Goal: Task Accomplishment & Management: Use online tool/utility

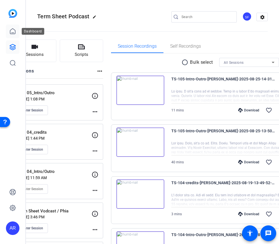
click at [14, 32] on icon at bounding box center [12, 31] width 7 height 7
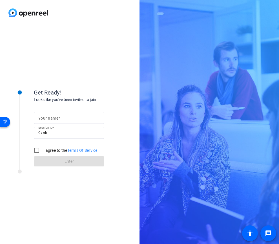
click at [74, 121] on div at bounding box center [68, 118] width 61 height 12
click at [79, 115] on input "Your name" at bounding box center [68, 117] width 61 height 7
click at [68, 119] on input "Your name" at bounding box center [68, 117] width 61 height 7
type input "[MEDICAL_DATA][PERSON_NAME]"
click at [38, 149] on input "I agree to the Terms Of Service" at bounding box center [36, 149] width 11 height 11
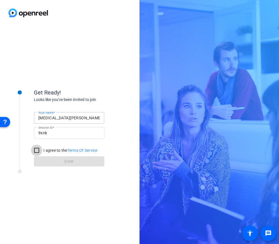
checkbox input "true"
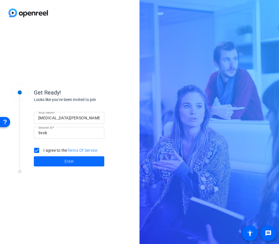
click at [58, 159] on span at bounding box center [69, 161] width 70 height 14
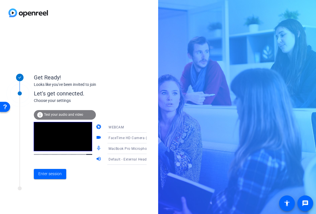
click at [91, 198] on div "Get Ready! Looks like you've been invited to join Let's get connected. Choose y…" at bounding box center [79, 120] width 158 height 188
click at [56, 172] on span "Enter session" at bounding box center [49, 174] width 23 height 6
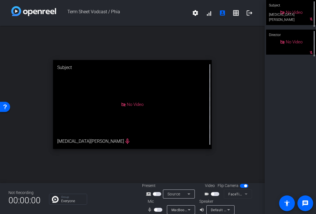
click at [278, 44] on icon at bounding box center [282, 42] width 4 height 4
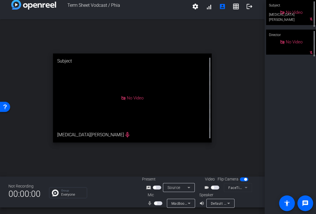
click at [213, 188] on span "button" at bounding box center [212, 187] width 3 height 3
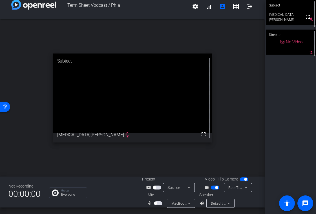
click at [213, 187] on span "button" at bounding box center [215, 188] width 8 height 4
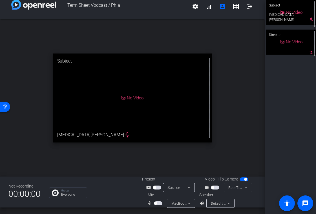
click at [213, 187] on span "button" at bounding box center [212, 187] width 3 height 3
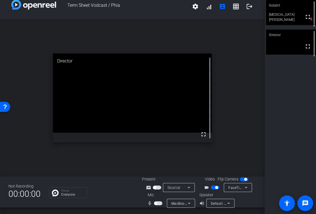
click at [156, 203] on span "button" at bounding box center [155, 203] width 3 height 3
click at [196, 8] on mat-icon "settings" at bounding box center [195, 6] width 7 height 7
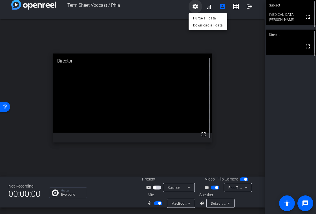
click at [196, 8] on div at bounding box center [158, 107] width 316 height 214
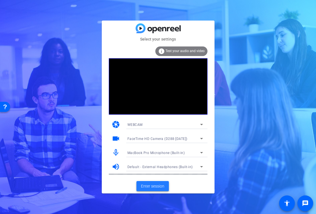
click at [151, 188] on span "Enter session" at bounding box center [152, 186] width 23 height 6
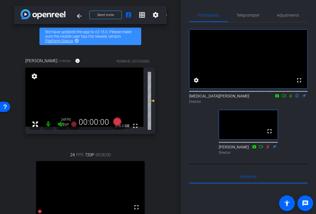
click at [153, 154] on div "24 FPS 720P 00:00:00 fullscreen [PERSON_NAME] Subject - Chrome settings" at bounding box center [90, 200] width 130 height 116
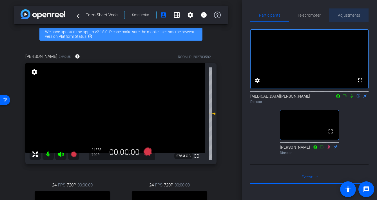
click at [315, 17] on span "Adjustments" at bounding box center [349, 15] width 22 height 4
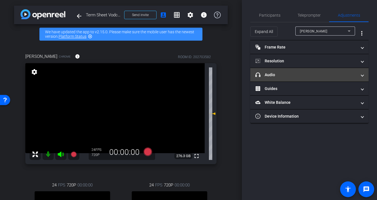
click at [278, 74] on mat-panel-title "headphone icon Audio" at bounding box center [305, 75] width 101 height 6
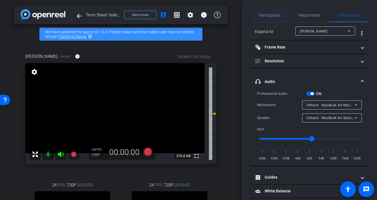
click at [265, 15] on span "Participants" at bounding box center [269, 15] width 21 height 4
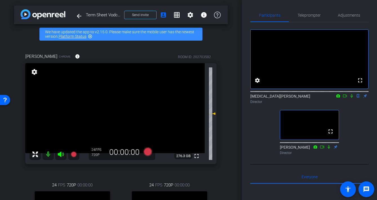
click at [50, 154] on mat-icon at bounding box center [48, 153] width 11 height 11
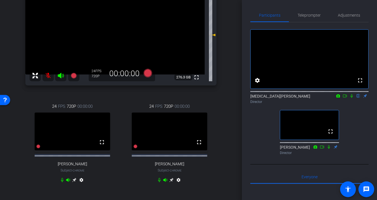
scroll to position [81, 0]
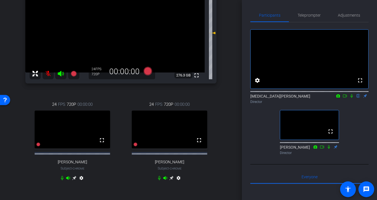
click at [43, 72] on mat-icon at bounding box center [48, 73] width 11 height 11
click at [48, 72] on mat-icon at bounding box center [48, 73] width 11 height 11
click at [47, 73] on mat-icon at bounding box center [48, 73] width 11 height 11
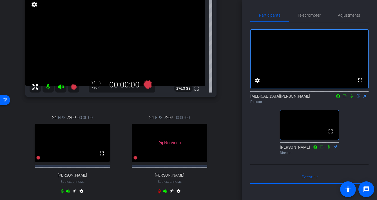
scroll to position [98, 0]
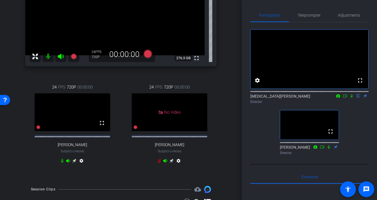
click at [94, 170] on div "24 FPS 720P 00:00:00 fullscreen [PERSON_NAME] Subject - Chrome settings" at bounding box center [72, 125] width 94 height 100
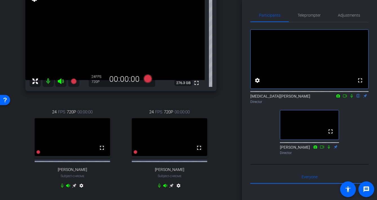
scroll to position [85, 0]
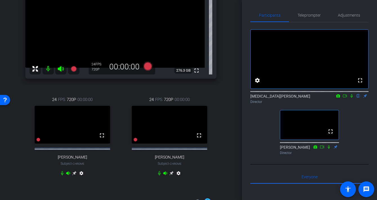
click at [165, 175] on icon at bounding box center [165, 173] width 4 height 4
click at [166, 175] on icon at bounding box center [165, 173] width 5 height 5
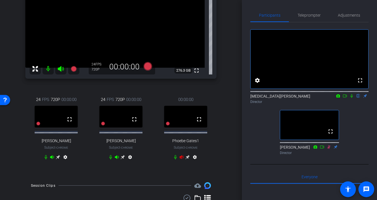
scroll to position [88, 0]
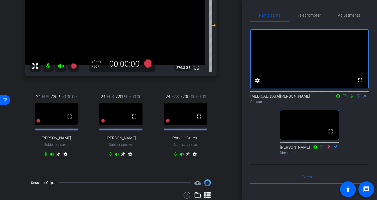
click at [196, 158] on mat-icon "settings" at bounding box center [194, 155] width 7 height 7
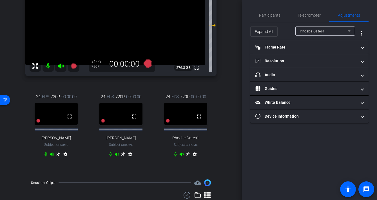
click at [315, 30] on div "Phoebe Gates1" at bounding box center [324, 31] width 48 height 7
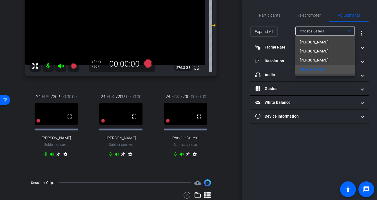
click at [315, 30] on div at bounding box center [188, 100] width 377 height 200
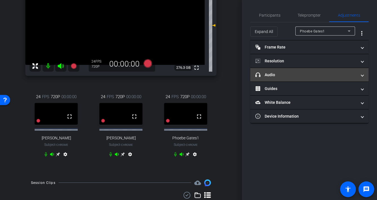
click at [293, 77] on mat-expansion-panel-header "headphone icon Audio" at bounding box center [309, 75] width 118 height 14
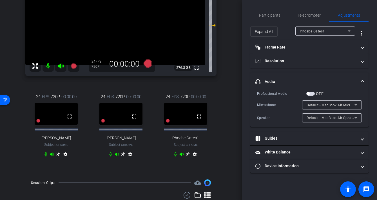
click at [309, 93] on span "button" at bounding box center [308, 93] width 3 height 3
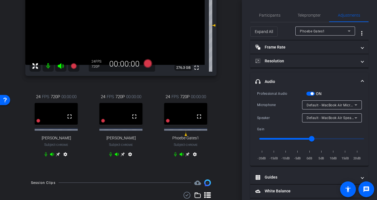
click at [314, 93] on span "button" at bounding box center [310, 94] width 8 height 4
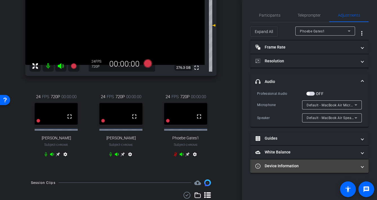
click at [284, 171] on mat-expansion-panel-header "Device Information" at bounding box center [309, 166] width 118 height 14
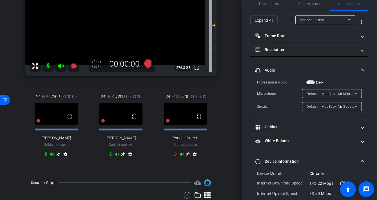
scroll to position [10, 0]
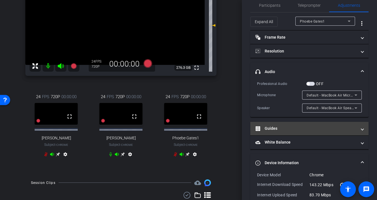
click at [277, 132] on mat-expansion-panel-header "Guides" at bounding box center [309, 129] width 118 height 14
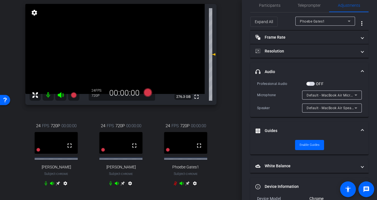
scroll to position [58, 0]
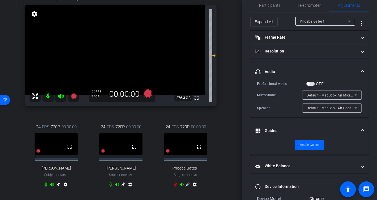
click at [48, 98] on mat-icon at bounding box center [48, 95] width 11 height 11
click at [47, 98] on mat-icon at bounding box center [48, 95] width 11 height 11
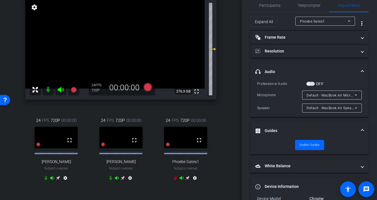
click at [94, 90] on div "720P" at bounding box center [99, 90] width 14 height 5
click at [34, 8] on mat-icon "settings" at bounding box center [34, 7] width 8 height 7
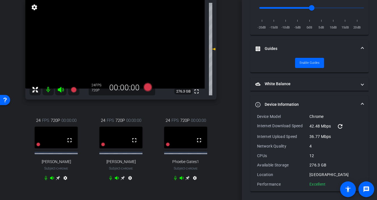
scroll to position [0, 0]
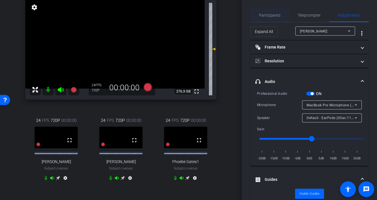
click at [275, 13] on span "Participants" at bounding box center [269, 15] width 21 height 4
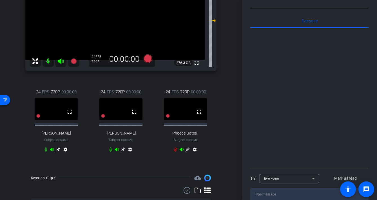
scroll to position [93, 0]
click at [176, 152] on icon at bounding box center [175, 150] width 3 height 4
click at [176, 152] on icon at bounding box center [175, 149] width 5 height 5
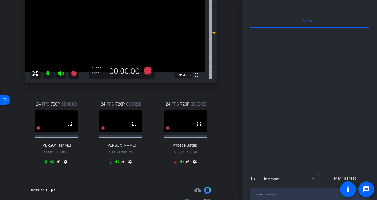
scroll to position [81, 0]
click at [116, 123] on video at bounding box center [120, 121] width 43 height 22
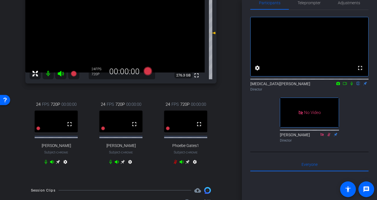
scroll to position [0, 0]
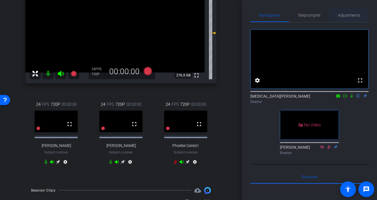
click at [315, 15] on span "Adjustments" at bounding box center [349, 15] width 22 height 4
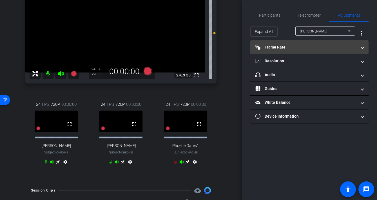
click at [315, 50] on mat-expansion-panel-header "Frame Rate Frame Rate" at bounding box center [309, 47] width 118 height 14
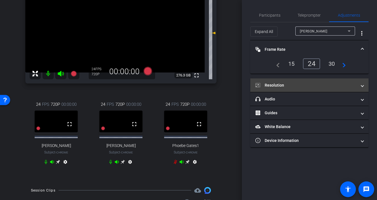
click at [315, 84] on mat-panel-title "Resolution" at bounding box center [305, 85] width 101 height 6
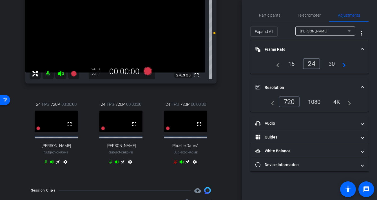
click at [311, 98] on div "1080" at bounding box center [314, 102] width 21 height 10
click at [183, 128] on video at bounding box center [185, 121] width 43 height 22
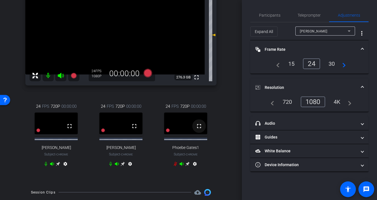
scroll to position [82, 0]
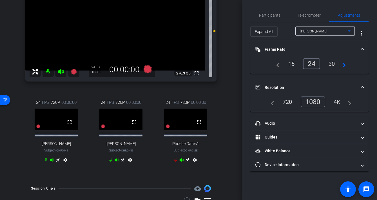
click at [315, 32] on div "[PERSON_NAME]" at bounding box center [324, 31] width 48 height 7
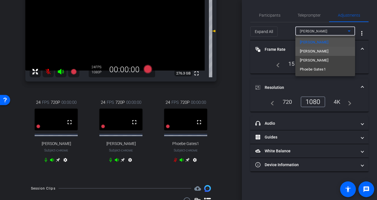
click at [315, 50] on span "[PERSON_NAME]" at bounding box center [314, 51] width 28 height 7
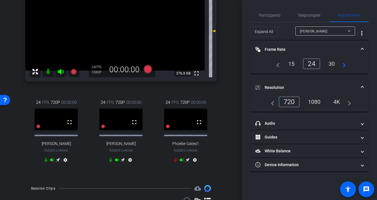
click at [315, 101] on div "1080" at bounding box center [314, 102] width 21 height 10
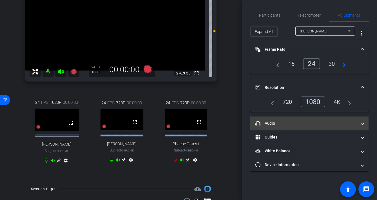
click at [315, 120] on mat-expansion-panel-header "headphone icon Audio" at bounding box center [309, 123] width 118 height 14
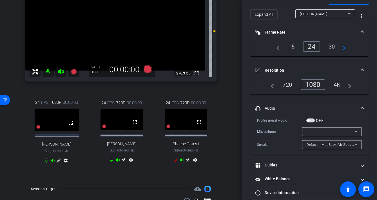
scroll to position [18, 0]
click at [315, 132] on div at bounding box center [331, 131] width 48 height 7
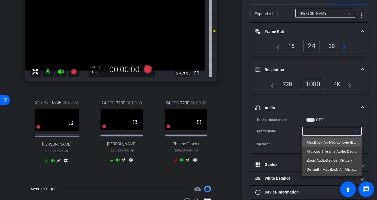
click at [315, 142] on span "MacBook Air Microphone (Built-in)" at bounding box center [332, 142] width 51 height 7
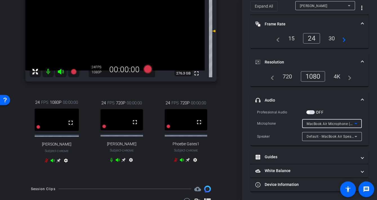
scroll to position [0, 0]
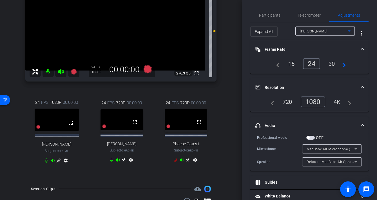
click at [315, 33] on div "[PERSON_NAME]" at bounding box center [324, 31] width 48 height 7
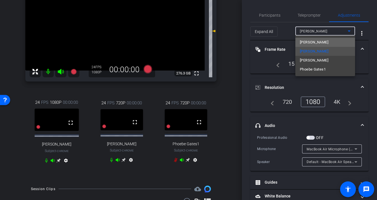
click at [315, 44] on mat-option "[PERSON_NAME]" at bounding box center [325, 42] width 60 height 9
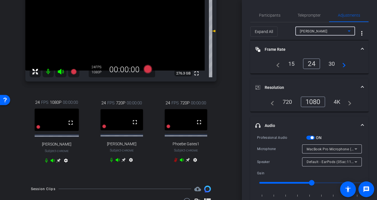
click at [315, 28] on div "[PERSON_NAME]" at bounding box center [324, 31] width 48 height 7
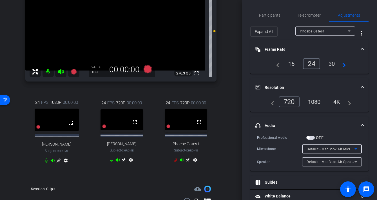
click at [315, 150] on span "Default - MacBook Air Microphone (Built-in)" at bounding box center [342, 148] width 71 height 5
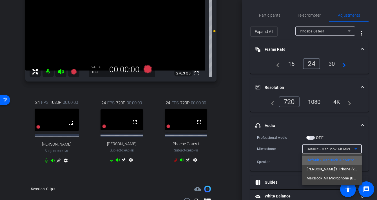
click at [315, 157] on span "Default - MacBook Air Microphone (Built-in)" at bounding box center [332, 160] width 51 height 7
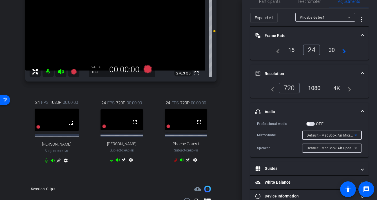
scroll to position [25, 0]
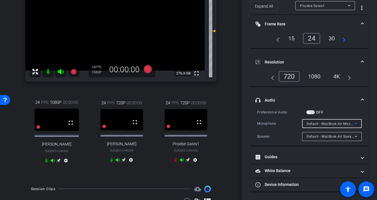
click at [313, 75] on div "1080" at bounding box center [314, 77] width 21 height 10
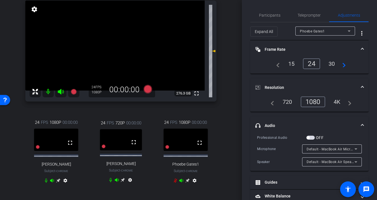
scroll to position [11, 0]
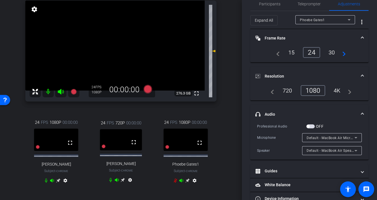
click at [315, 23] on div "Phoebe Gates1" at bounding box center [324, 19] width 48 height 7
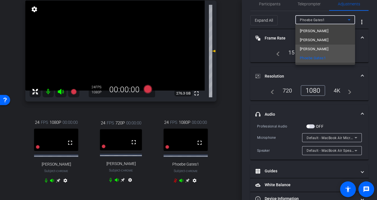
drag, startPoint x: 314, startPoint y: 33, endPoint x: 309, endPoint y: 49, distance: 17.3
click at [309, 48] on span "[PERSON_NAME]" at bounding box center [314, 49] width 28 height 7
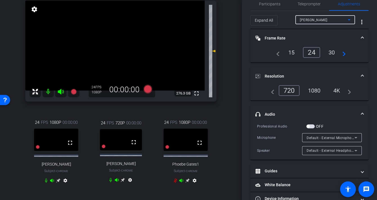
scroll to position [25, 0]
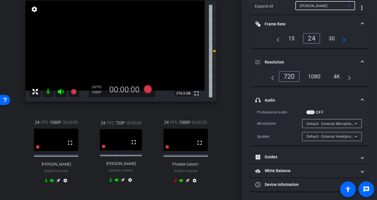
click at [310, 112] on span "button" at bounding box center [310, 112] width 8 height 4
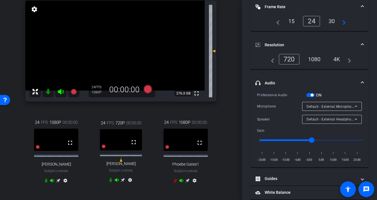
scroll to position [0, 0]
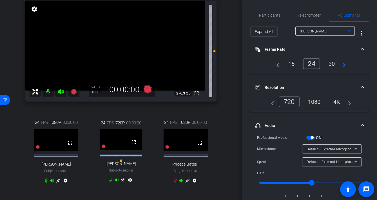
click at [315, 28] on div "[PERSON_NAME]" at bounding box center [324, 31] width 48 height 7
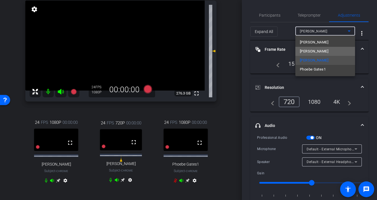
click at [313, 50] on span "[PERSON_NAME]" at bounding box center [314, 51] width 28 height 7
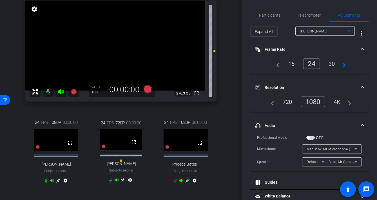
click at [310, 138] on span "button" at bounding box center [310, 137] width 8 height 4
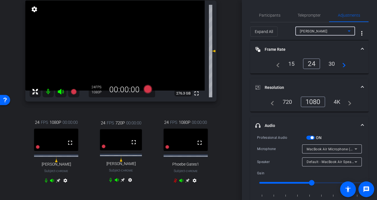
click at [315, 34] on div "[PERSON_NAME]" at bounding box center [324, 31] width 48 height 7
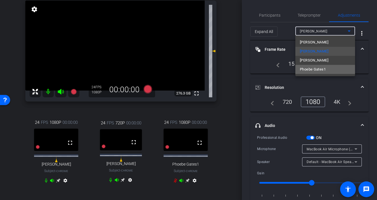
click at [315, 70] on span "Phoebe Gates1" at bounding box center [313, 69] width 26 height 7
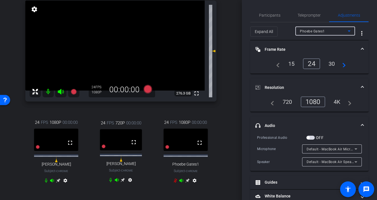
click at [310, 137] on span "button" at bounding box center [310, 137] width 8 height 4
click at [315, 31] on div "Phoebe Gates1" at bounding box center [324, 31] width 48 height 7
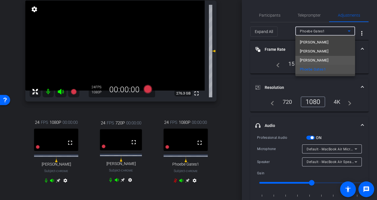
drag, startPoint x: 318, startPoint y: 61, endPoint x: 314, endPoint y: 58, distance: 4.9
click at [314, 58] on span "[PERSON_NAME]" at bounding box center [314, 60] width 28 height 7
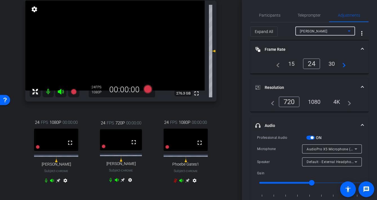
click at [315, 35] on div "[PERSON_NAME]" at bounding box center [325, 30] width 51 height 9
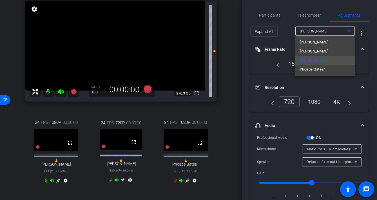
click at [211, 183] on div at bounding box center [188, 100] width 377 height 200
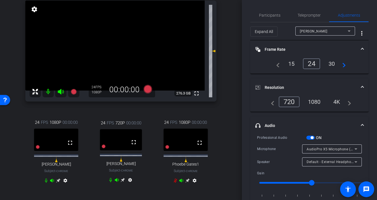
click at [315, 30] on div "[PERSON_NAME]" at bounding box center [324, 31] width 48 height 7
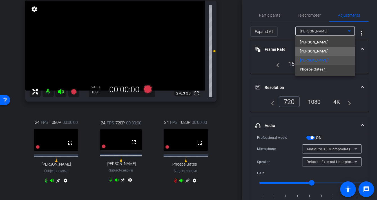
click at [315, 52] on span "[PERSON_NAME]" at bounding box center [314, 51] width 28 height 7
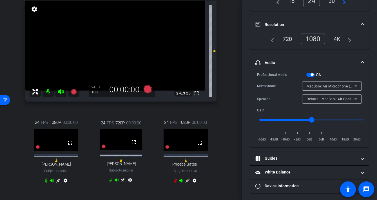
scroll to position [64, 0]
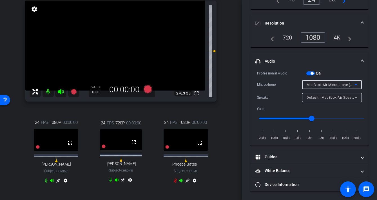
click at [315, 84] on span "MacBook Air Microphone (Built-in)" at bounding box center [335, 84] width 56 height 5
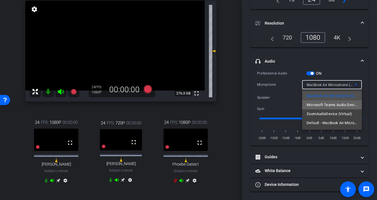
click at [315, 107] on span "Microsoft Teams Audio Device (Virtual)" at bounding box center [332, 104] width 51 height 7
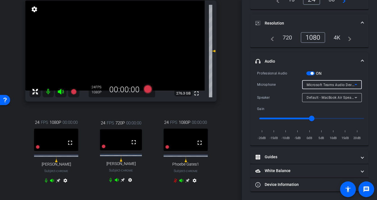
scroll to position [0, 0]
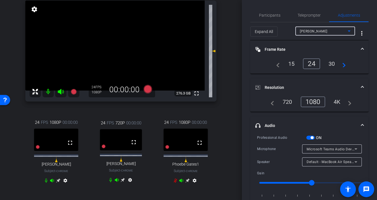
click at [315, 29] on div "[PERSON_NAME]" at bounding box center [324, 31] width 48 height 7
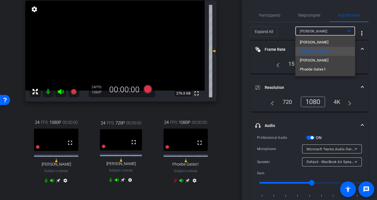
click at [315, 129] on div at bounding box center [188, 100] width 377 height 200
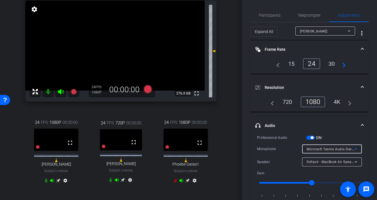
click at [315, 148] on span "Microsoft Teams Audio Device (Virtual)" at bounding box center [339, 148] width 64 height 5
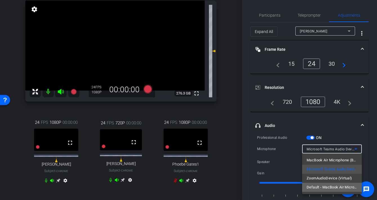
click at [315, 186] on span "Default - MacBook Air Microphone (Built-in)" at bounding box center [332, 187] width 51 height 7
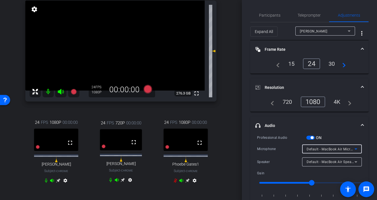
click at [315, 148] on span "Default - MacBook Air Microphone (Built-in)" at bounding box center [342, 148] width 71 height 5
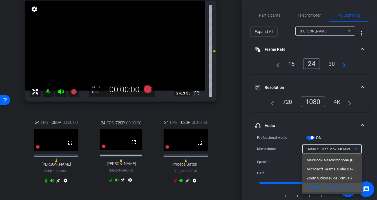
click at [315, 137] on div at bounding box center [188, 100] width 377 height 200
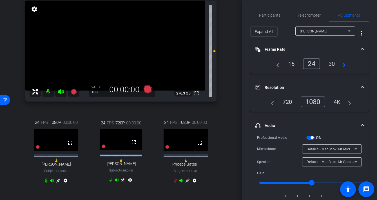
click at [315, 148] on span "Default - MacBook Air Microphone (Built-in)" at bounding box center [342, 148] width 71 height 5
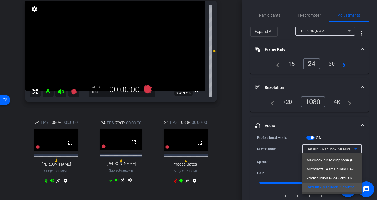
click at [315, 136] on div at bounding box center [188, 100] width 377 height 200
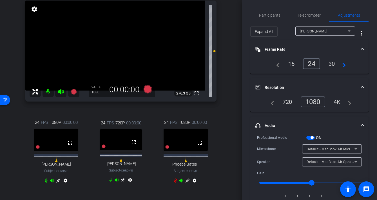
click at [315, 155] on div at bounding box center [332, 156] width 60 height 6
click at [315, 161] on span "Default - MacBook Air Speakers (Built-in)" at bounding box center [340, 161] width 67 height 5
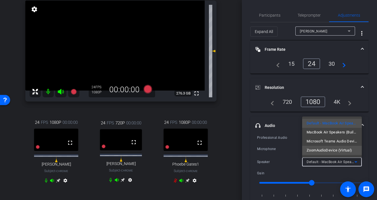
click at [315, 152] on span "ZoomAudioDevice (Virtual)" at bounding box center [329, 150] width 45 height 7
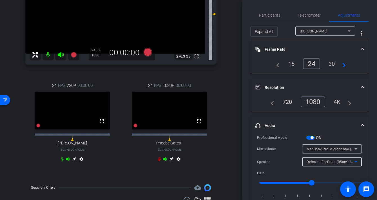
scroll to position [100, 0]
click at [159, 160] on icon at bounding box center [159, 158] width 5 height 5
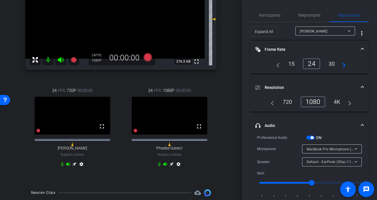
scroll to position [93, 0]
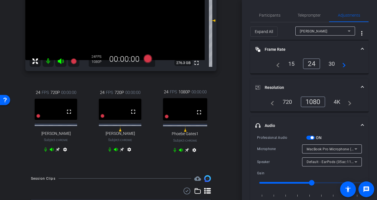
click at [315, 33] on div "[PERSON_NAME]" at bounding box center [324, 31] width 48 height 7
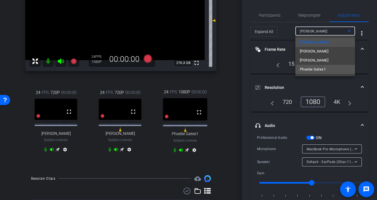
click at [315, 68] on span "Phoebe Gates1" at bounding box center [313, 69] width 26 height 7
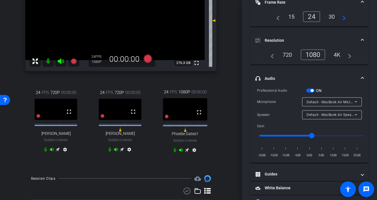
scroll to position [46, 0]
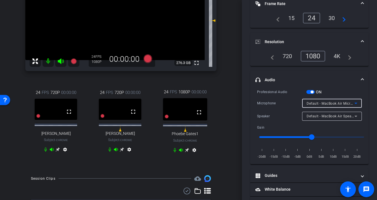
click at [315, 102] on span "Default - MacBook Air Microphone (Built-in)" at bounding box center [342, 103] width 71 height 5
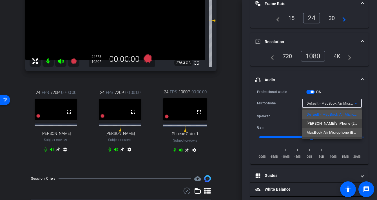
click at [315, 134] on span "MacBook Air Microphone (Built-in)" at bounding box center [332, 132] width 51 height 7
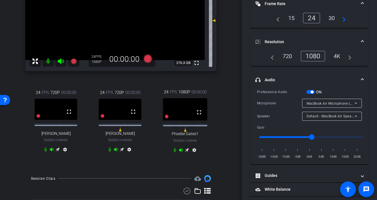
click at [175, 152] on icon at bounding box center [175, 150] width 3 height 4
click at [175, 152] on icon at bounding box center [174, 150] width 3 height 4
click at [180, 151] on icon at bounding box center [181, 150] width 4 height 4
click at [181, 151] on icon at bounding box center [181, 150] width 4 height 4
click at [180, 152] on icon at bounding box center [181, 150] width 5 height 5
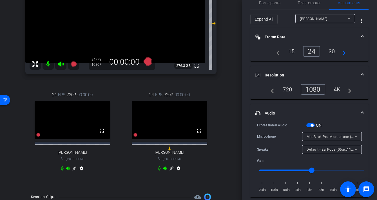
scroll to position [0, 0]
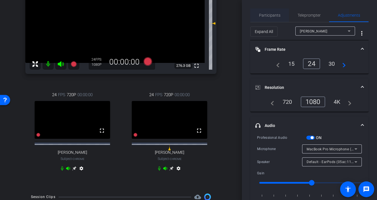
click at [272, 16] on span "Participants" at bounding box center [269, 15] width 21 height 4
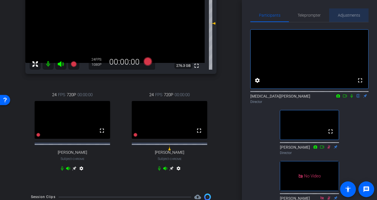
click at [315, 15] on span "Adjustments" at bounding box center [349, 15] width 22 height 4
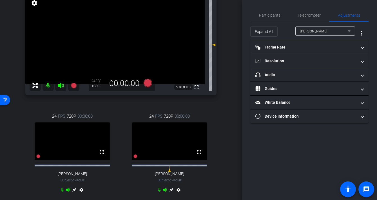
scroll to position [68, 0]
click at [277, 19] on span "Participants" at bounding box center [269, 15] width 21 height 14
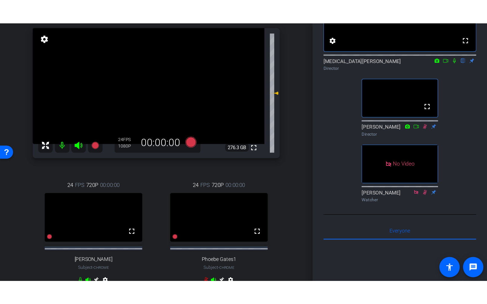
scroll to position [60, 0]
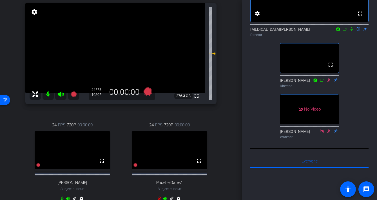
click at [101, 190] on div "24 FPS 720P 00:00:00 fullscreen [PERSON_NAME] Subject - Chrome settings" at bounding box center [72, 162] width 94 height 100
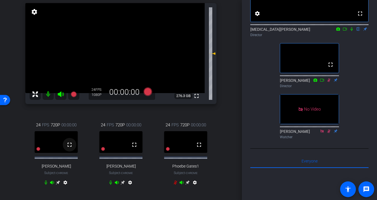
click at [70, 146] on mat-icon "fullscreen" at bounding box center [69, 144] width 7 height 7
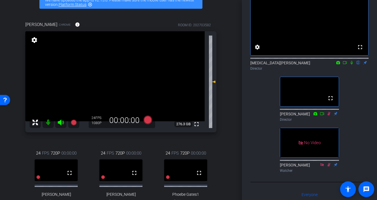
scroll to position [0, 0]
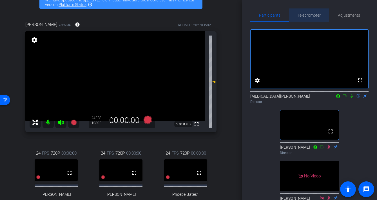
click at [308, 18] on span "Teleprompter" at bounding box center [309, 15] width 23 height 14
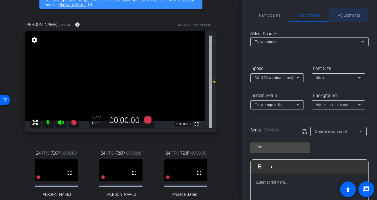
click at [315, 16] on span "Adjustments" at bounding box center [349, 15] width 22 height 4
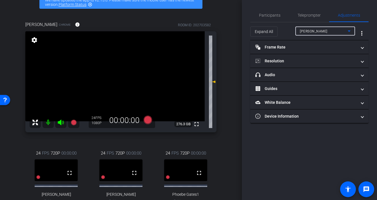
click at [315, 33] on div "[PERSON_NAME]" at bounding box center [324, 31] width 48 height 7
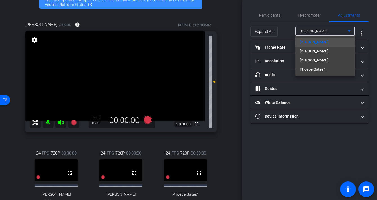
click at [315, 33] on div at bounding box center [188, 100] width 377 height 200
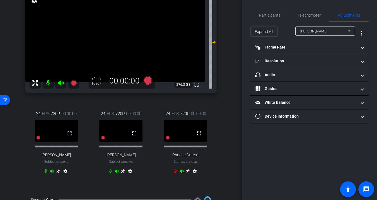
scroll to position [68, 0]
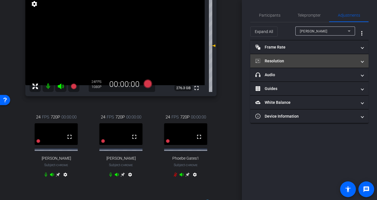
click at [296, 58] on mat-panel-title "Resolution" at bounding box center [305, 61] width 101 height 6
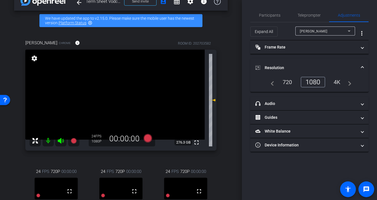
scroll to position [0, 0]
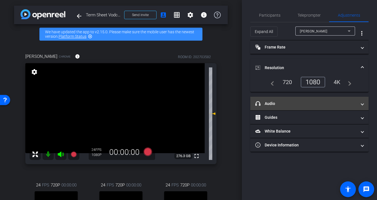
click at [273, 105] on mat-panel-title "headphone icon Audio" at bounding box center [305, 104] width 101 height 6
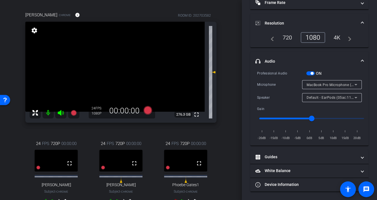
scroll to position [40, 0]
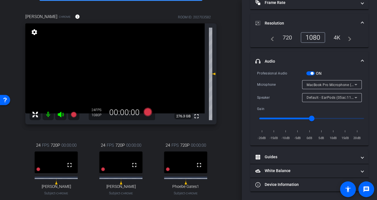
click at [215, 135] on div "24 FPS 720P 00:00:00 fullscreen Phoebe Gates1 Subject - Chrome settings" at bounding box center [186, 175] width 62 height 84
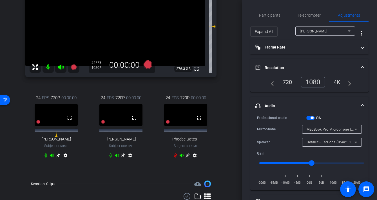
scroll to position [61, 0]
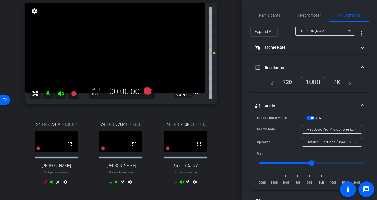
click at [45, 184] on icon at bounding box center [46, 181] width 5 height 5
click at [46, 184] on icon at bounding box center [46, 181] width 5 height 5
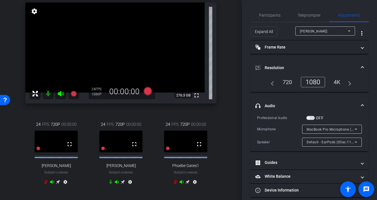
click at [46, 184] on icon at bounding box center [46, 181] width 5 height 5
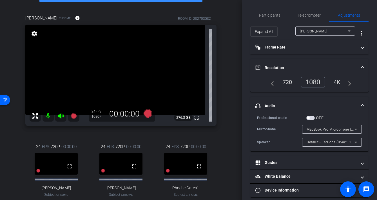
scroll to position [36, 0]
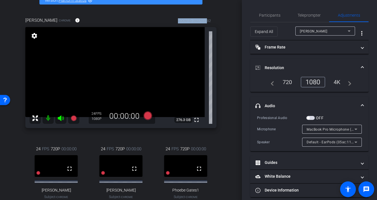
drag, startPoint x: 176, startPoint y: 18, endPoint x: 207, endPoint y: 19, distance: 31.0
click at [207, 19] on div "[PERSON_NAME] Chrome info ROOM ID: 202703582" at bounding box center [120, 21] width 191 height 14
click at [207, 19] on div "ROOM ID: 202703582" at bounding box center [194, 20] width 33 height 5
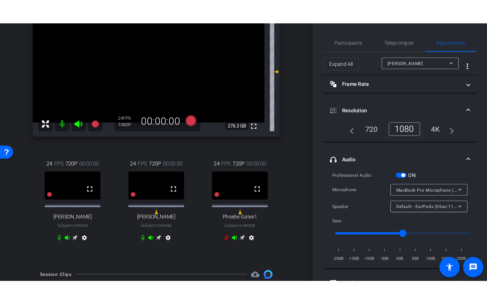
scroll to position [63, 0]
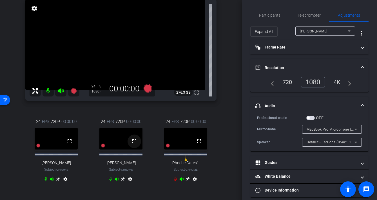
click at [135, 144] on mat-icon "fullscreen" at bounding box center [134, 141] width 7 height 7
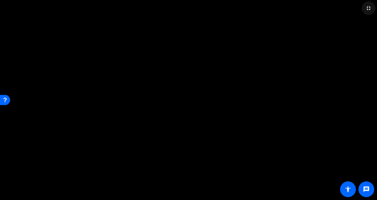
click at [315, 6] on mat-icon "fullscreen_exit" at bounding box center [368, 8] width 7 height 7
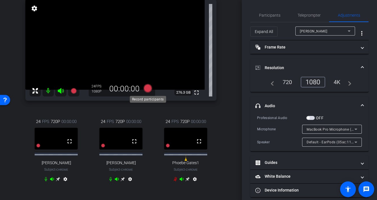
click at [148, 88] on icon at bounding box center [147, 88] width 8 height 8
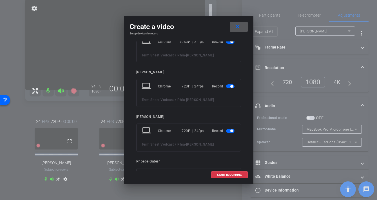
scroll to position [92, 0]
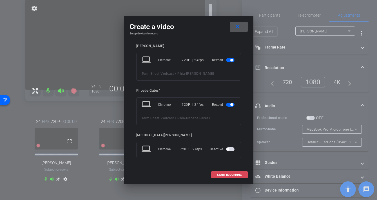
click at [222, 176] on span "START RECORDING" at bounding box center [229, 174] width 25 height 3
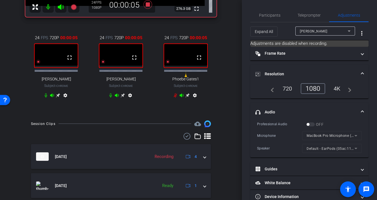
scroll to position [168, 0]
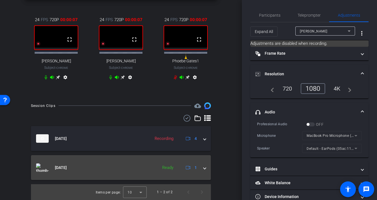
click at [203, 169] on div "[DATE] Ready 1" at bounding box center [120, 167] width 168 height 8
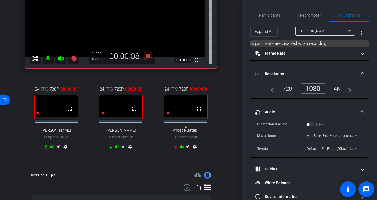
scroll to position [187, 0]
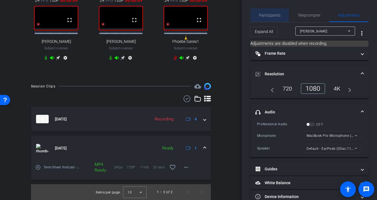
click at [274, 19] on span "Participants" at bounding box center [269, 15] width 21 height 14
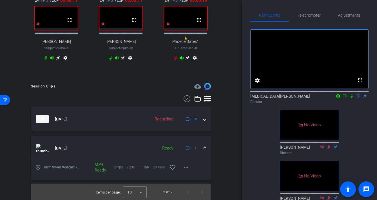
click at [315, 98] on icon at bounding box center [345, 96] width 5 height 4
click at [315, 98] on icon at bounding box center [358, 96] width 5 height 4
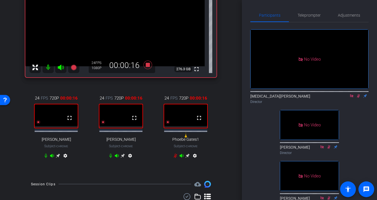
scroll to position [0, 0]
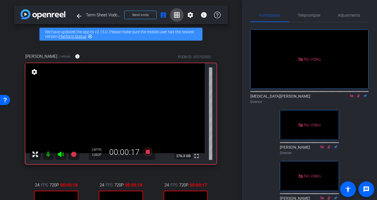
click at [176, 20] on span at bounding box center [177, 15] width 14 height 14
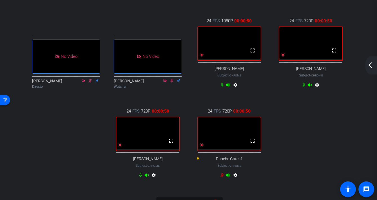
scroll to position [49, 0]
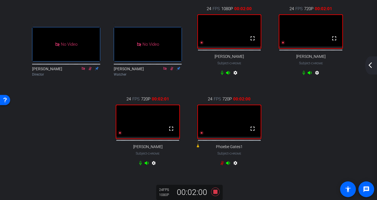
click at [315, 64] on mat-icon "arrow_back_ios_new" at bounding box center [370, 65] width 7 height 7
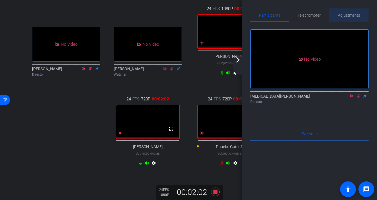
click at [315, 19] on span "Adjustments" at bounding box center [349, 15] width 22 height 14
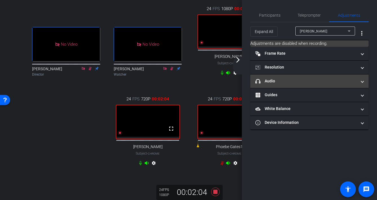
click at [288, 80] on mat-panel-title "headphone icon Audio" at bounding box center [305, 81] width 101 height 6
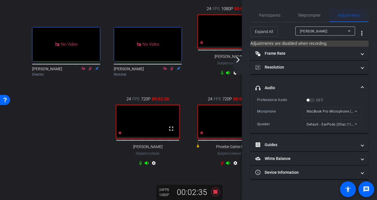
click at [315, 14] on span "Adjustments" at bounding box center [349, 15] width 22 height 4
click at [70, 98] on div ". No Video [PERSON_NAME] Director . No Video [PERSON_NAME] Watcher 24 FPS 1080P…" at bounding box center [188, 86] width 326 height 180
click at [240, 64] on div "arrow_back_ios_new arrow_forward_ios" at bounding box center [239, 65] width 12 height 18
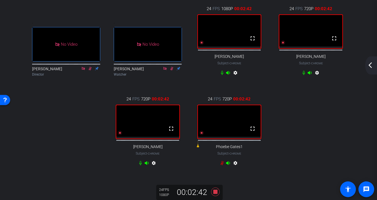
click at [222, 167] on div "settings" at bounding box center [229, 163] width 19 height 7
click at [221, 165] on icon at bounding box center [222, 162] width 5 height 5
click at [304, 75] on icon at bounding box center [304, 72] width 5 height 5
click at [223, 165] on icon at bounding box center [222, 163] width 3 height 4
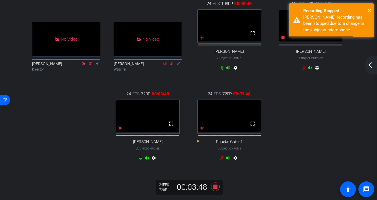
scroll to position [55, 0]
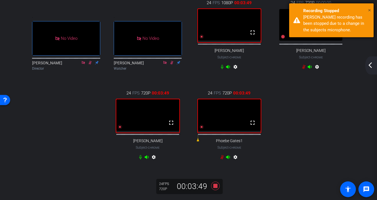
click at [315, 9] on span "×" at bounding box center [369, 10] width 3 height 7
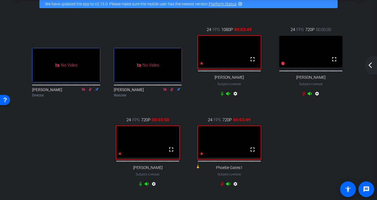
scroll to position [27, 0]
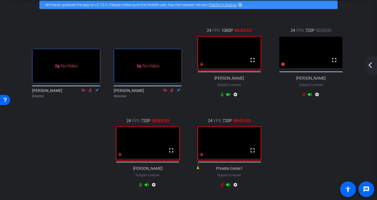
click at [315, 99] on mat-icon "settings" at bounding box center [317, 95] width 7 height 7
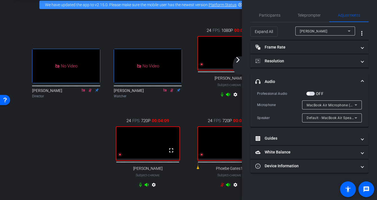
click at [238, 63] on div "arrow_back_ios_new arrow_forward_ios" at bounding box center [239, 65] width 12 height 18
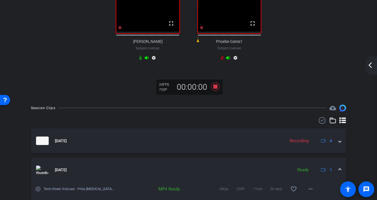
scroll to position [124, 0]
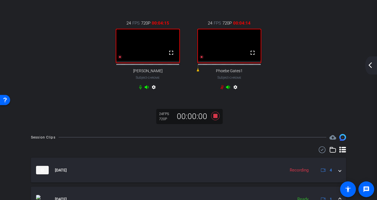
click at [315, 66] on mat-icon "arrow_back_ios_new" at bounding box center [370, 65] width 7 height 7
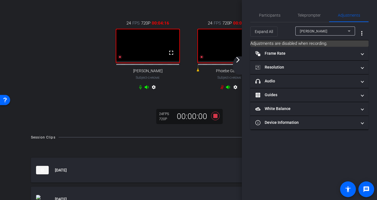
click at [80, 84] on div ". No Video [PERSON_NAME] Director . No Video [PERSON_NAME] Watcher 24 FPS 1080P…" at bounding box center [188, 11] width 326 height 180
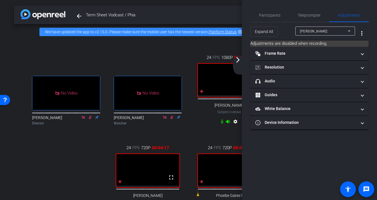
click at [237, 60] on mat-icon "arrow_forward_ios" at bounding box center [238, 59] width 7 height 7
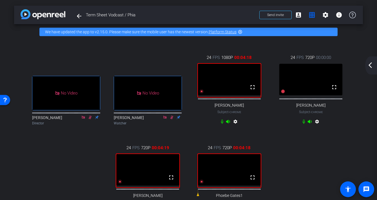
click at [315, 61] on div "arrow_back_ios_new arrow_forward_ios" at bounding box center [371, 65] width 12 height 18
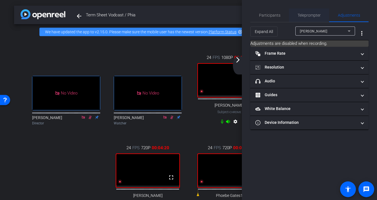
click at [315, 13] on span "Teleprompter" at bounding box center [309, 15] width 23 height 4
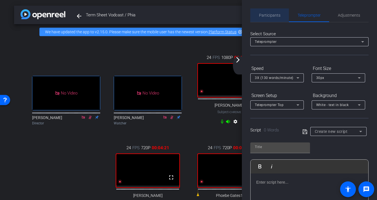
click at [267, 13] on span "Participants" at bounding box center [269, 15] width 21 height 4
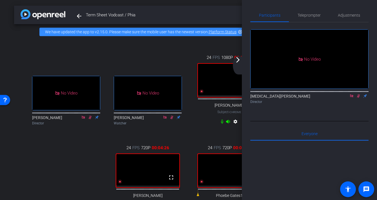
click at [315, 94] on icon at bounding box center [358, 96] width 5 height 4
click at [315, 94] on icon at bounding box center [351, 96] width 5 height 4
click at [198, 144] on div "24 FPS 720P 00:04:27 fullscreen Phoebe Gates1 Subject - Chrome settings" at bounding box center [230, 180] width 82 height 90
click at [238, 61] on mat-icon "arrow_forward_ios" at bounding box center [238, 59] width 7 height 7
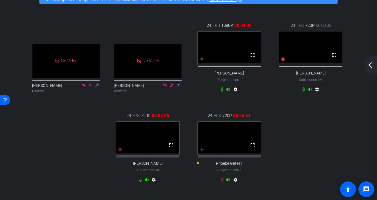
scroll to position [21, 0]
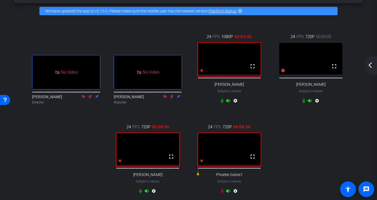
click at [315, 65] on mat-icon "arrow_back_ios_new" at bounding box center [370, 65] width 7 height 7
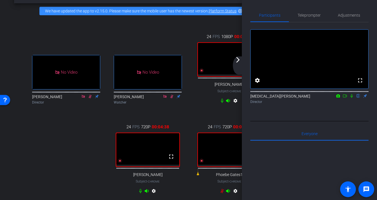
click at [206, 114] on div "24 FPS 1080P 00:04:38 fullscreen [PERSON_NAME] Subject - Chrome settings" at bounding box center [230, 69] width 82 height 90
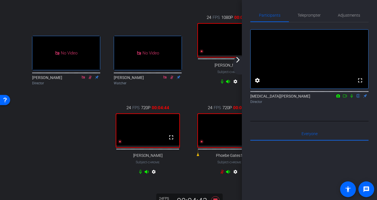
scroll to position [40, 0]
click at [109, 140] on div "24 FPS 720P 00:04:44 fullscreen [PERSON_NAME] Subject - Chrome settings" at bounding box center [148, 140] width 82 height 90
click at [147, 19] on div ". No Video [PERSON_NAME] Watcher" at bounding box center [148, 57] width 82 height 76
click at [242, 63] on div "arrow_back_ios_new arrow_forward_ios" at bounding box center [239, 65] width 12 height 18
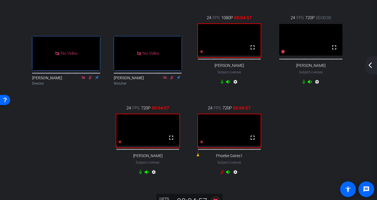
click at [315, 131] on div ". No Video [PERSON_NAME] Director . No Video [PERSON_NAME] Watcher 24 FPS 1080P…" at bounding box center [188, 95] width 326 height 180
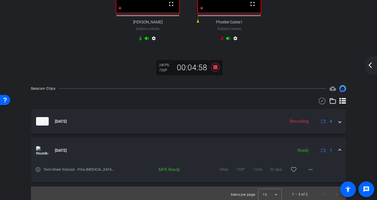
scroll to position [180, 0]
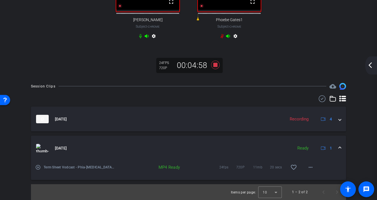
click at [315, 65] on div "arrow_back_ios_new arrow_forward_ios" at bounding box center [371, 65] width 12 height 18
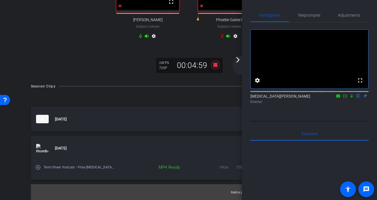
click at [236, 88] on div "Session Clips cloud_upload" at bounding box center [188, 86] width 315 height 7
click at [216, 69] on icon at bounding box center [215, 65] width 8 height 8
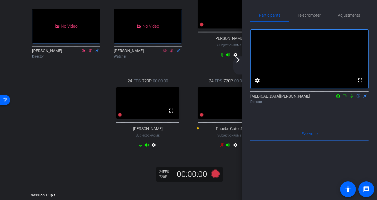
scroll to position [46, 0]
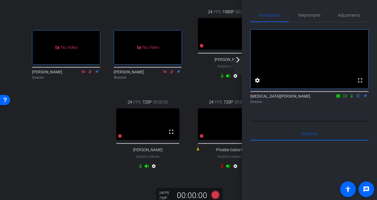
click at [240, 61] on mat-icon "arrow_forward_ios" at bounding box center [238, 59] width 7 height 7
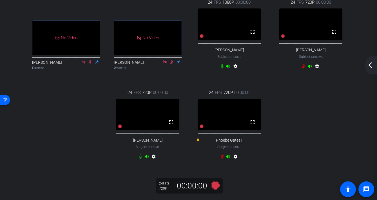
scroll to position [67, 0]
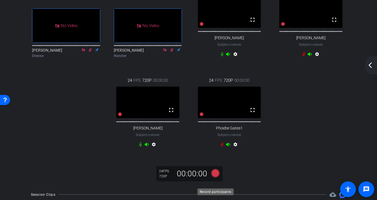
click at [216, 177] on icon at bounding box center [215, 173] width 8 height 8
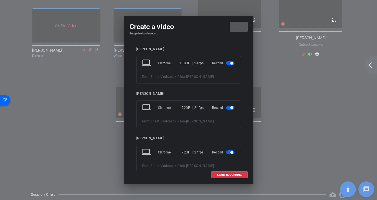
scroll to position [92, 0]
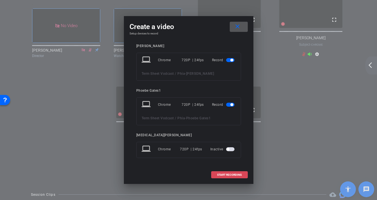
click at [229, 173] on span "START RECORDING" at bounding box center [229, 174] width 25 height 3
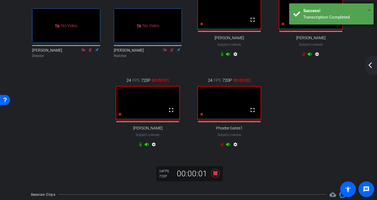
click at [315, 9] on span "×" at bounding box center [369, 10] width 3 height 7
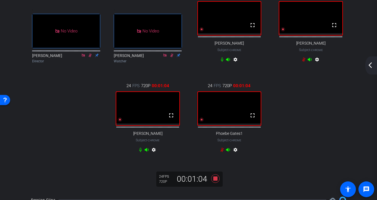
scroll to position [63, 0]
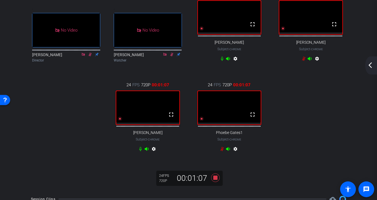
click at [303, 61] on icon at bounding box center [303, 59] width 3 height 4
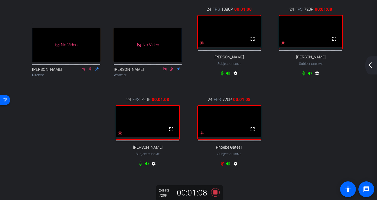
scroll to position [47, 0]
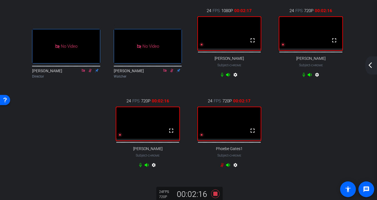
click at [222, 167] on icon at bounding box center [222, 164] width 5 height 5
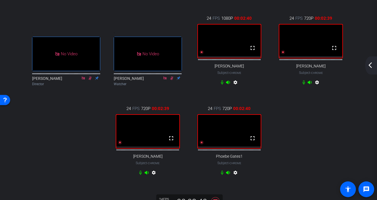
scroll to position [39, 0]
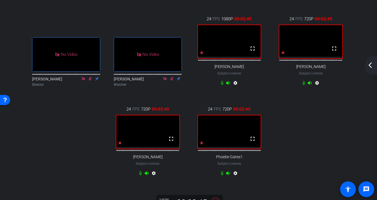
click at [315, 68] on div "arrow_back_ios_new arrow_forward_ios" at bounding box center [371, 65] width 12 height 18
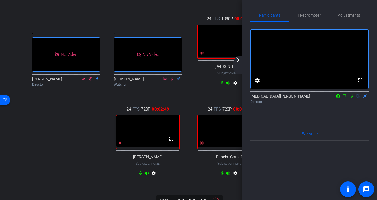
click at [315, 98] on icon at bounding box center [345, 96] width 5 height 4
click at [315, 98] on icon at bounding box center [358, 96] width 5 height 4
click at [199, 97] on div "24 FPS 1080P 00:03:10 fullscreen [PERSON_NAME] Subject - Chrome settings" at bounding box center [230, 51] width 82 height 90
click at [239, 62] on mat-icon "arrow_forward_ios" at bounding box center [238, 59] width 7 height 7
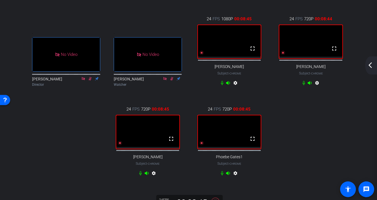
click at [222, 85] on icon at bounding box center [222, 83] width 3 height 4
click at [222, 85] on icon at bounding box center [221, 83] width 3 height 4
click at [304, 85] on icon at bounding box center [304, 83] width 5 height 5
click at [222, 175] on icon at bounding box center [222, 173] width 3 height 4
click at [222, 85] on icon at bounding box center [222, 83] width 3 height 4
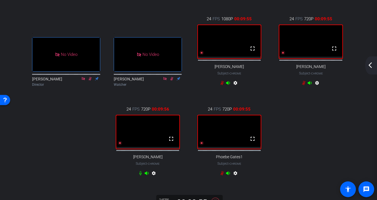
click at [303, 85] on icon at bounding box center [304, 83] width 5 height 5
click at [222, 175] on icon at bounding box center [222, 173] width 5 height 5
click at [303, 85] on icon at bounding box center [304, 83] width 5 height 5
click at [222, 175] on icon at bounding box center [222, 173] width 5 height 5
click at [221, 175] on icon at bounding box center [221, 173] width 3 height 4
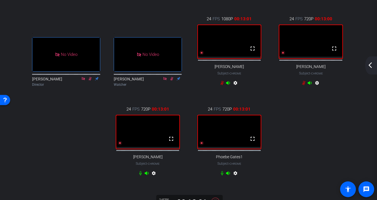
click at [222, 175] on icon at bounding box center [222, 173] width 5 height 5
click at [304, 85] on icon at bounding box center [303, 83] width 3 height 4
click at [304, 85] on icon at bounding box center [304, 83] width 5 height 5
click at [221, 85] on icon at bounding box center [221, 83] width 3 height 4
click at [222, 85] on icon at bounding box center [222, 83] width 3 height 4
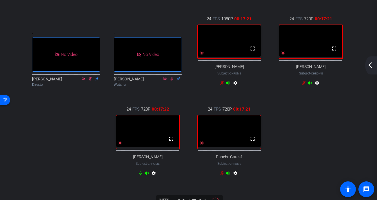
click at [222, 175] on icon at bounding box center [222, 173] width 5 height 5
click at [221, 175] on icon at bounding box center [222, 173] width 3 height 4
click at [304, 85] on icon at bounding box center [303, 83] width 3 height 4
click at [303, 85] on icon at bounding box center [304, 83] width 5 height 5
click at [222, 85] on icon at bounding box center [222, 83] width 5 height 5
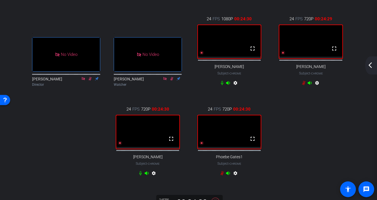
click at [315, 70] on div "arrow_back_ios_new arrow_forward_ios" at bounding box center [371, 65] width 12 height 18
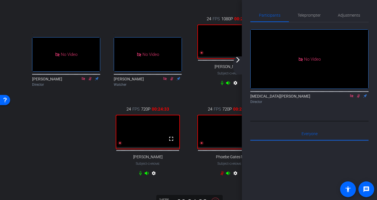
click at [239, 61] on mat-icon "arrow_forward_ios" at bounding box center [238, 59] width 7 height 7
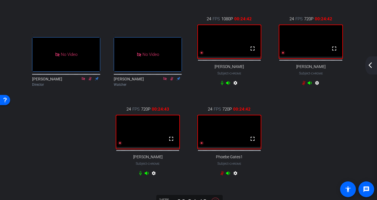
click at [222, 85] on icon at bounding box center [222, 83] width 3 height 4
click at [221, 175] on icon at bounding box center [222, 173] width 5 height 5
click at [223, 177] on div "settings" at bounding box center [229, 174] width 19 height 7
click at [222, 175] on icon at bounding box center [222, 173] width 3 height 4
click at [304, 85] on icon at bounding box center [304, 83] width 5 height 5
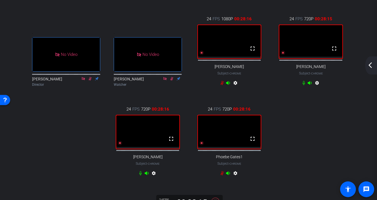
click at [304, 85] on icon at bounding box center [303, 83] width 3 height 4
click at [303, 85] on icon at bounding box center [303, 83] width 3 height 4
click at [222, 175] on icon at bounding box center [221, 173] width 3 height 4
click at [222, 85] on icon at bounding box center [221, 83] width 3 height 4
click at [303, 85] on icon at bounding box center [304, 83] width 5 height 5
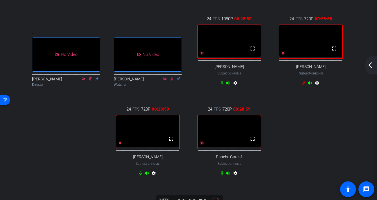
click at [222, 175] on icon at bounding box center [222, 173] width 5 height 5
click at [315, 161] on div ". No Video [PERSON_NAME] Director . No Video [PERSON_NAME] Watcher 24 FPS 1080P…" at bounding box center [188, 96] width 326 height 180
click at [222, 85] on icon at bounding box center [222, 83] width 5 height 5
click at [223, 177] on div "settings" at bounding box center [229, 174] width 19 height 7
click at [222, 175] on icon at bounding box center [221, 173] width 3 height 4
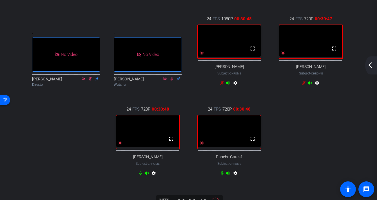
click at [304, 85] on icon at bounding box center [303, 83] width 3 height 4
click at [221, 175] on icon at bounding box center [222, 173] width 3 height 4
click at [222, 175] on icon at bounding box center [221, 173] width 3 height 4
click at [221, 85] on icon at bounding box center [222, 83] width 5 height 5
click at [304, 85] on icon at bounding box center [304, 83] width 5 height 5
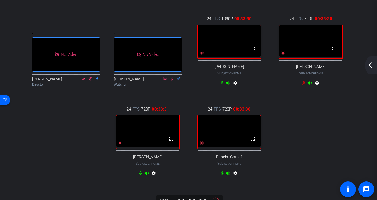
click at [223, 175] on icon at bounding box center [222, 173] width 3 height 4
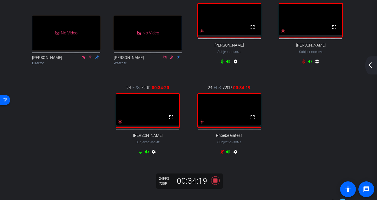
scroll to position [61, 0]
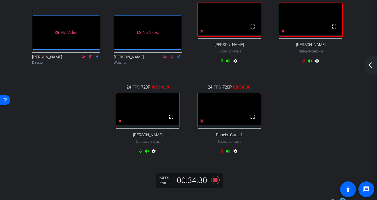
click at [315, 67] on mat-icon "arrow_back_ios_new" at bounding box center [370, 65] width 7 height 7
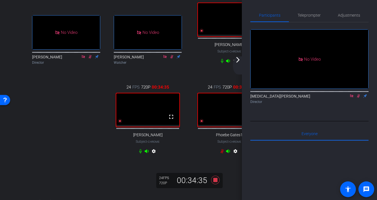
click at [238, 59] on mat-icon "arrow_forward_ios" at bounding box center [238, 59] width 7 height 7
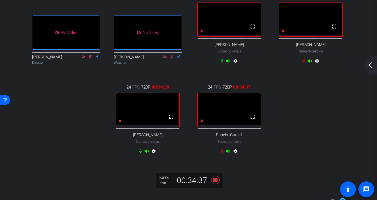
click at [222, 63] on icon at bounding box center [222, 61] width 3 height 4
click at [303, 63] on icon at bounding box center [304, 61] width 5 height 5
click at [221, 153] on icon at bounding box center [222, 151] width 5 height 5
drag, startPoint x: 222, startPoint y: 160, endPoint x: 233, endPoint y: 152, distance: 13.3
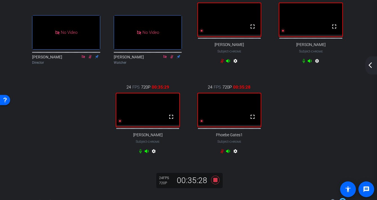
click at [222, 153] on icon at bounding box center [221, 151] width 3 height 4
click at [303, 63] on icon at bounding box center [304, 61] width 5 height 5
click at [221, 63] on icon at bounding box center [221, 61] width 3 height 4
click at [304, 63] on icon at bounding box center [304, 61] width 5 height 5
click at [315, 63] on mat-icon "arrow_back_ios_new" at bounding box center [370, 65] width 7 height 7
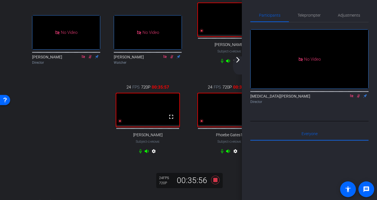
click at [315, 98] on icon at bounding box center [351, 96] width 5 height 4
click at [201, 156] on div "24 FPS 720P 00:35:59 fullscreen Phoebe Gates1 Subject - Chrome settings" at bounding box center [230, 120] width 82 height 90
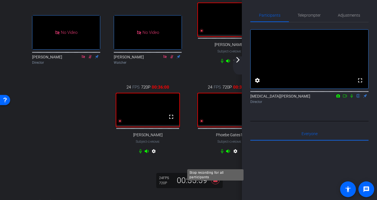
click at [217, 184] on icon at bounding box center [215, 179] width 8 height 8
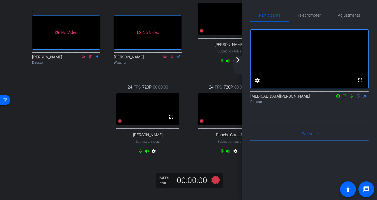
click at [239, 65] on div "arrow_back_ios_new arrow_forward_ios" at bounding box center [239, 65] width 12 height 18
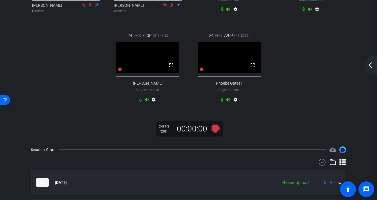
scroll to position [245, 0]
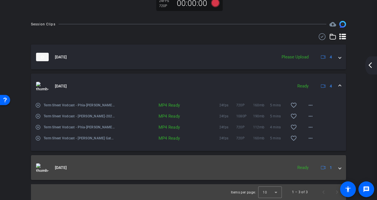
click at [255, 159] on mat-expansion-panel-header "[DATE] Ready 1" at bounding box center [188, 167] width 315 height 25
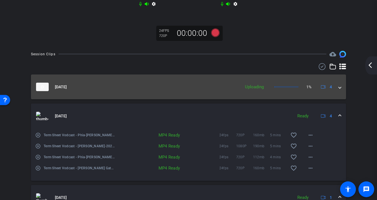
scroll to position [207, 0]
click at [247, 91] on div "Uploading" at bounding box center [254, 87] width 24 height 6
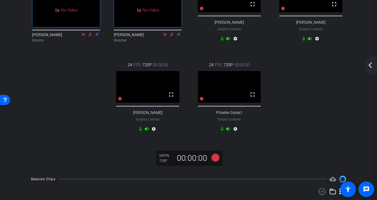
scroll to position [82, 0]
click at [214, 162] on icon at bounding box center [215, 157] width 8 height 8
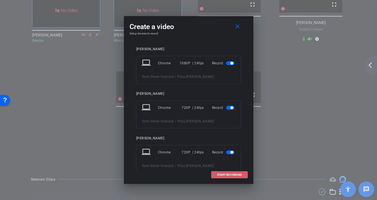
click at [233, 175] on span "START RECORDING" at bounding box center [229, 174] width 25 height 3
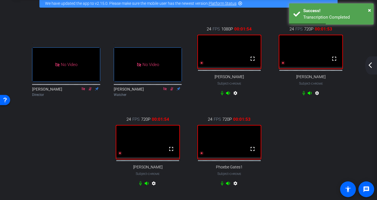
scroll to position [33, 0]
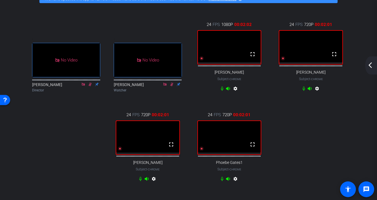
click at [315, 127] on div ". No Video [PERSON_NAME] Director . No Video [PERSON_NAME] Watcher 24 FPS 1080P…" at bounding box center [188, 102] width 326 height 180
click at [315, 63] on mat-icon "arrow_back_ios_new" at bounding box center [370, 65] width 7 height 7
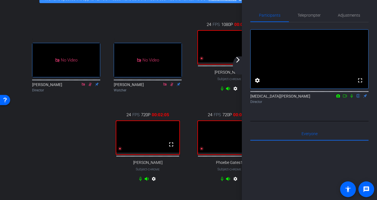
click at [240, 62] on mat-icon "arrow_forward_ios" at bounding box center [238, 59] width 7 height 7
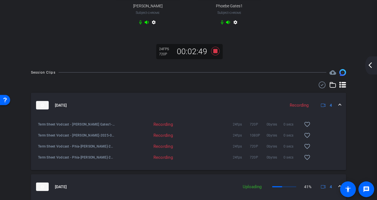
scroll to position [86, 0]
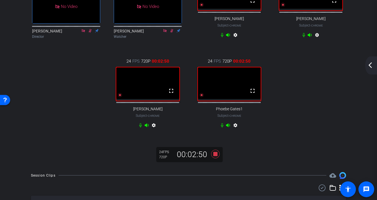
click at [315, 63] on mat-icon "arrow_back_ios_new" at bounding box center [370, 65] width 7 height 7
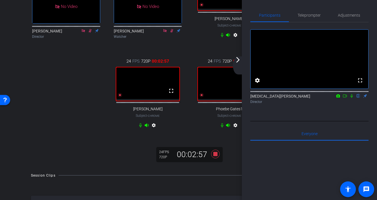
click at [224, 151] on div ". No Video [PERSON_NAME] Director . No Video [PERSON_NAME] Watcher 24 FPS 1080P…" at bounding box center [188, 59] width 349 height 213
click at [240, 59] on mat-icon "arrow_forward_ios" at bounding box center [238, 59] width 7 height 7
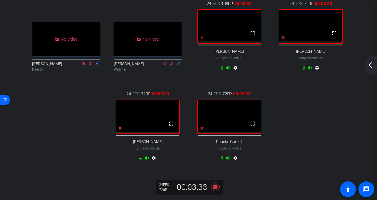
scroll to position [70, 0]
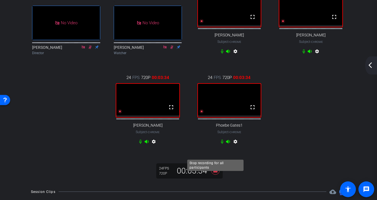
click at [217, 175] on icon at bounding box center [216, 170] width 14 height 10
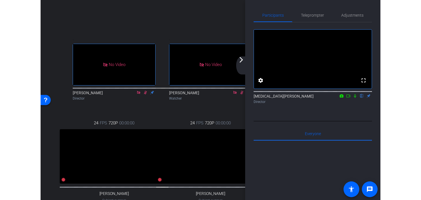
scroll to position [48, 0]
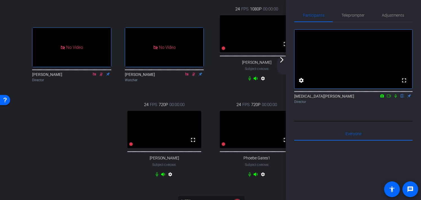
click at [282, 61] on mat-icon "arrow_forward_ios" at bounding box center [281, 59] width 7 height 7
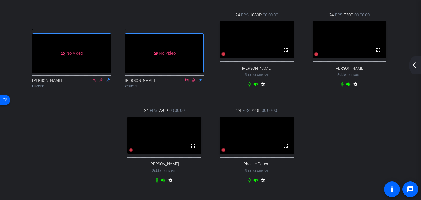
scroll to position [42, 0]
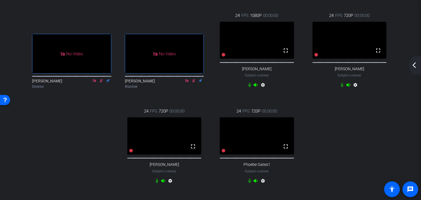
click at [315, 71] on div "arrow_back_ios_new arrow_forward_ios" at bounding box center [415, 65] width 12 height 18
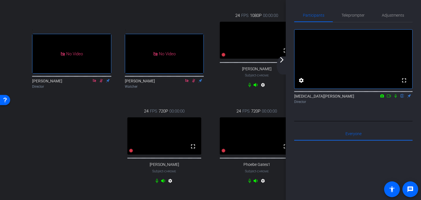
click at [284, 61] on mat-icon "arrow_forward_ios" at bounding box center [281, 59] width 7 height 7
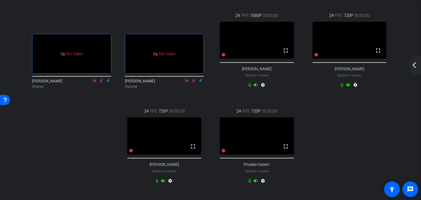
click at [315, 60] on div "arrow_back_ios_new arrow_forward_ios" at bounding box center [415, 65] width 12 height 18
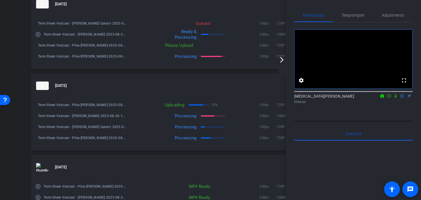
scroll to position [272, 0]
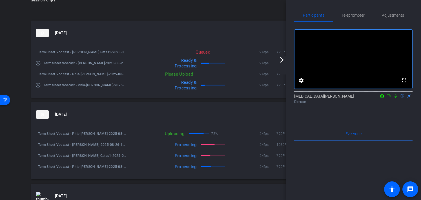
click at [284, 59] on mat-icon "arrow_forward_ios" at bounding box center [281, 59] width 7 height 7
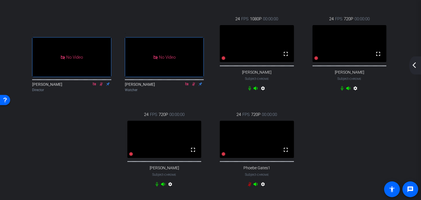
scroll to position [35, 0]
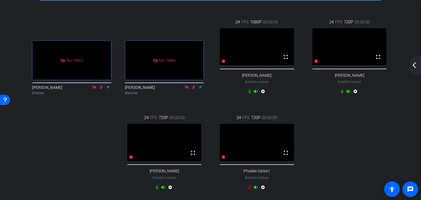
click at [315, 68] on mat-icon "arrow_back_ios_new" at bounding box center [414, 65] width 7 height 7
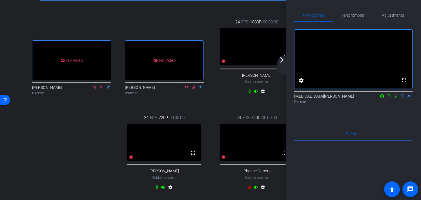
click at [284, 62] on mat-icon "arrow_forward_ios" at bounding box center [281, 59] width 7 height 7
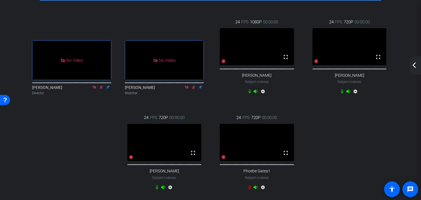
click at [315, 66] on mat-icon "arrow_back_ios_new" at bounding box center [414, 65] width 7 height 7
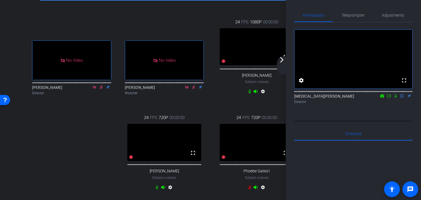
click at [282, 60] on mat-icon "arrow_forward_ios" at bounding box center [281, 59] width 7 height 7
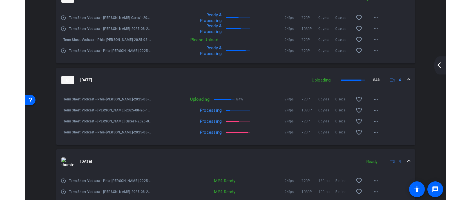
scroll to position [307, 0]
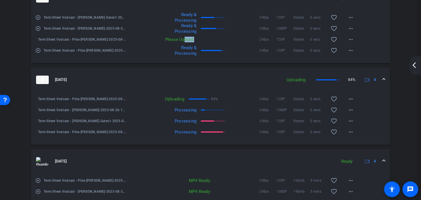
drag, startPoint x: 184, startPoint y: 49, endPoint x: 200, endPoint y: 49, distance: 16.0
click at [200, 46] on div "Please Upload 24fps 720P 0bytes 0 secs favorite_border more_horiz" at bounding box center [241, 40] width 231 height 14
click at [200, 46] on div "24fps 720P 0bytes 0 secs favorite_border more_horiz" at bounding box center [277, 40] width 162 height 14
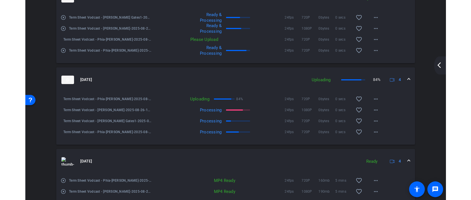
scroll to position [321, 0]
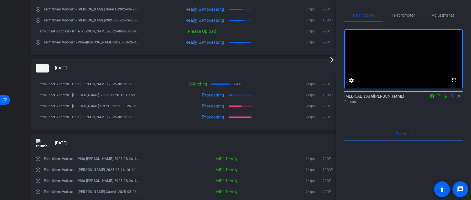
click at [315, 60] on mat-icon "arrow_forward_ios" at bounding box center [332, 59] width 7 height 7
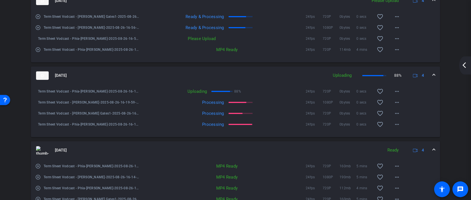
scroll to position [313, 0]
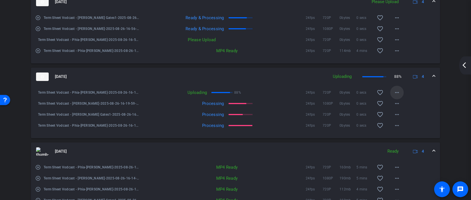
click at [315, 96] on mat-icon "more_horiz" at bounding box center [397, 92] width 7 height 7
click at [315, 104] on div at bounding box center [235, 100] width 471 height 200
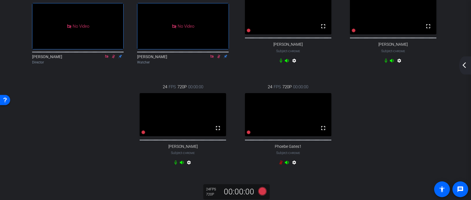
scroll to position [66, 0]
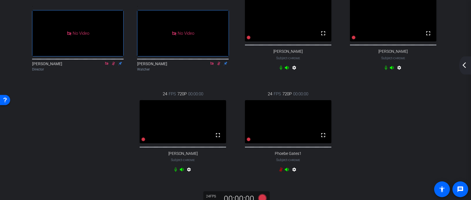
click at [315, 63] on mat-icon "arrow_back_ios_new" at bounding box center [464, 65] width 7 height 7
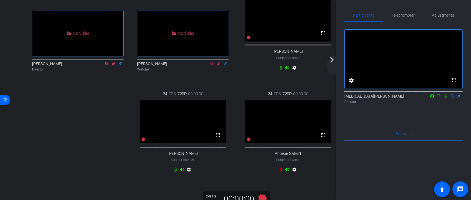
click at [315, 59] on mat-icon "arrow_forward_ios" at bounding box center [332, 59] width 7 height 7
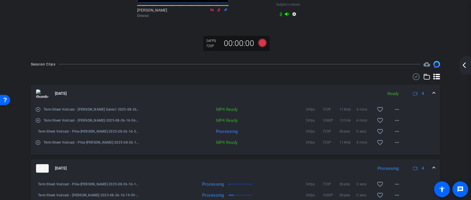
scroll to position [0, 0]
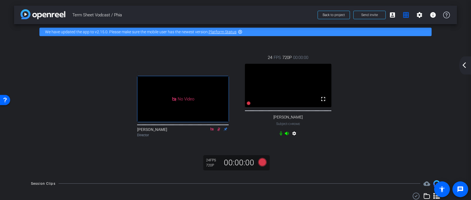
click at [315, 130] on div ". No Video [PERSON_NAME] Director 24 FPS 720P 00:00:00 fullscreen [PERSON_NAME]…" at bounding box center [235, 96] width 420 height 102
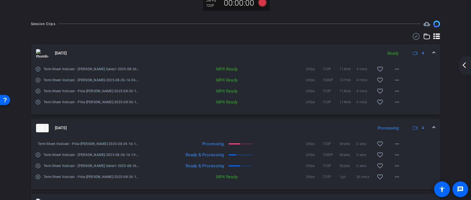
scroll to position [211, 0]
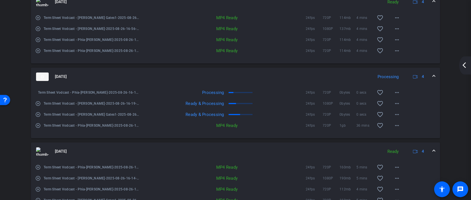
click at [262, 128] on div "MP4 Ready" at bounding box center [216, 125] width 155 height 6
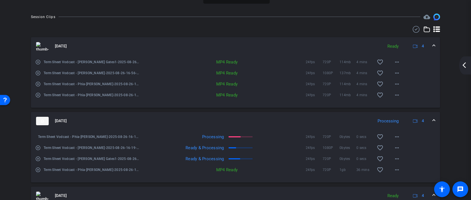
scroll to position [181, 0]
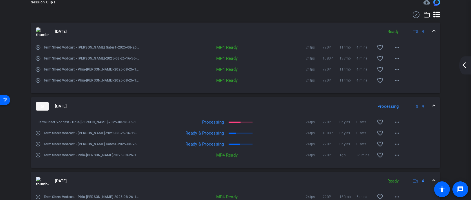
drag, startPoint x: 218, startPoint y: 119, endPoint x: 261, endPoint y: 143, distance: 48.7
click at [261, 143] on mat-expansion-panel "[DATE] Processing 4 Term Sheet Vodcast - Phia-[PERSON_NAME]-2025-08-26-16-19-59…" at bounding box center [235, 132] width 409 height 70
click at [315, 124] on div "Session Clips cloud_upload [DATE] Ready 4 play_circle_outline Term Sheet Vodcas…" at bounding box center [235, 137] width 443 height 276
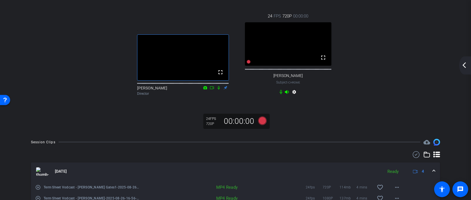
scroll to position [0, 0]
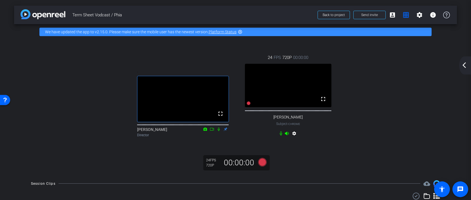
click at [315, 70] on div "arrow_back_ios_new arrow_forward_ios" at bounding box center [465, 65] width 12 height 18
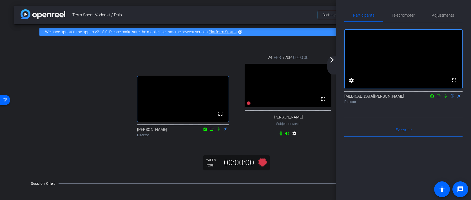
click at [315, 98] on icon at bounding box center [446, 96] width 2 height 4
click at [315, 98] on icon at bounding box center [445, 96] width 3 height 4
click at [315, 98] on icon at bounding box center [446, 96] width 2 height 4
click at [315, 98] on icon at bounding box center [445, 96] width 5 height 4
